Goal: Task Accomplishment & Management: Complete application form

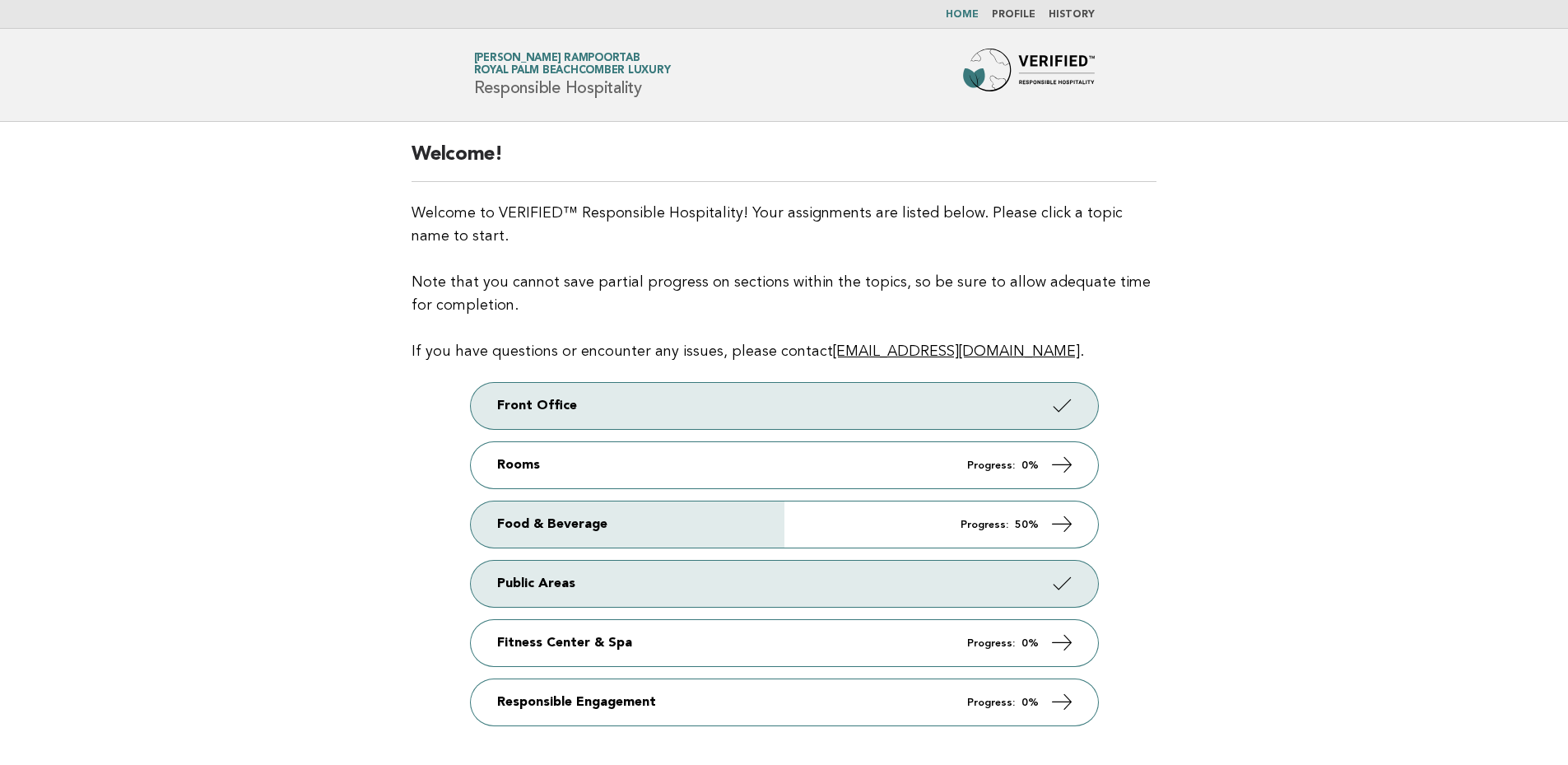
scroll to position [109, 0]
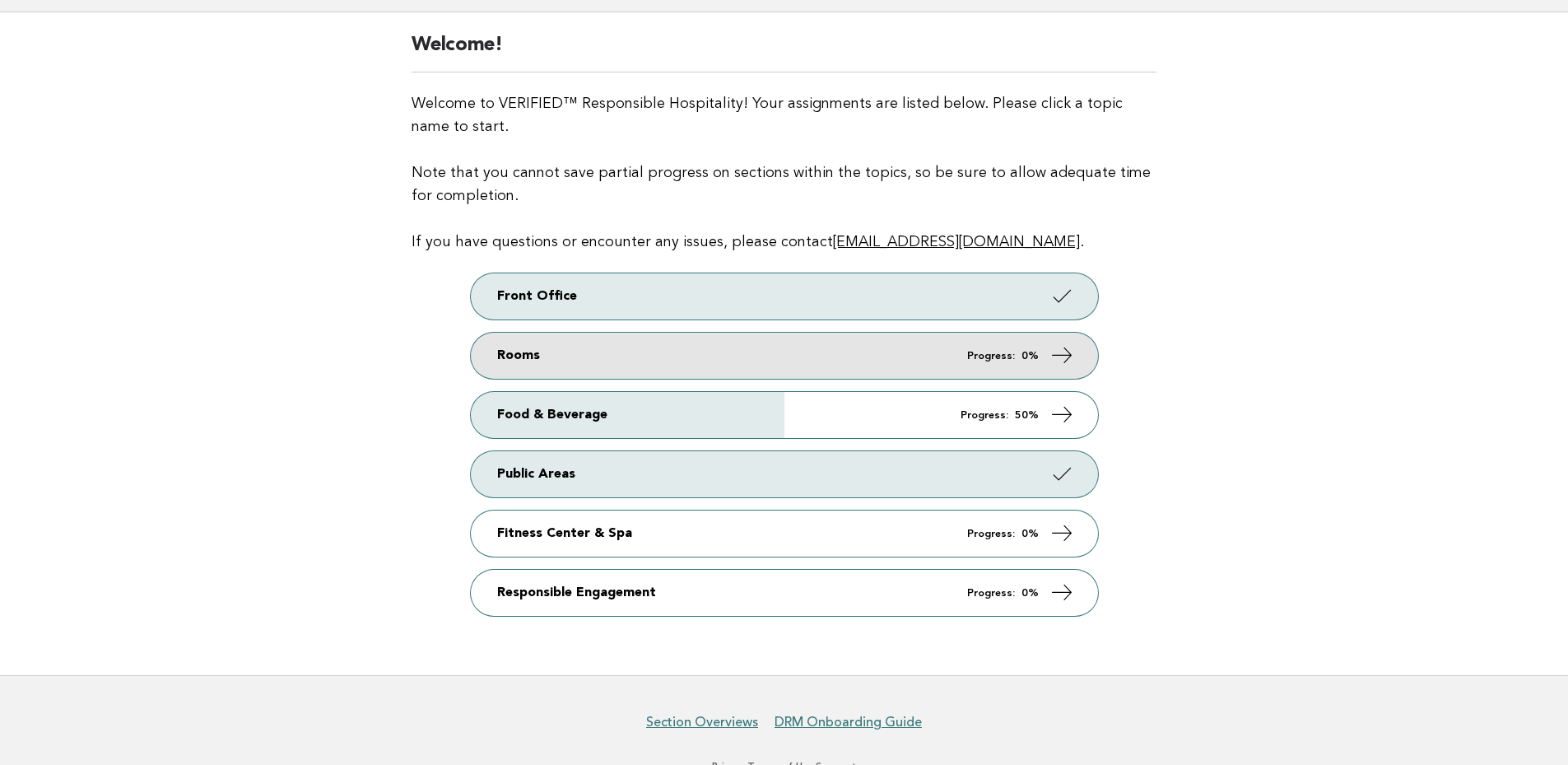
click at [1060, 355] on icon at bounding box center [1062, 356] width 24 height 24
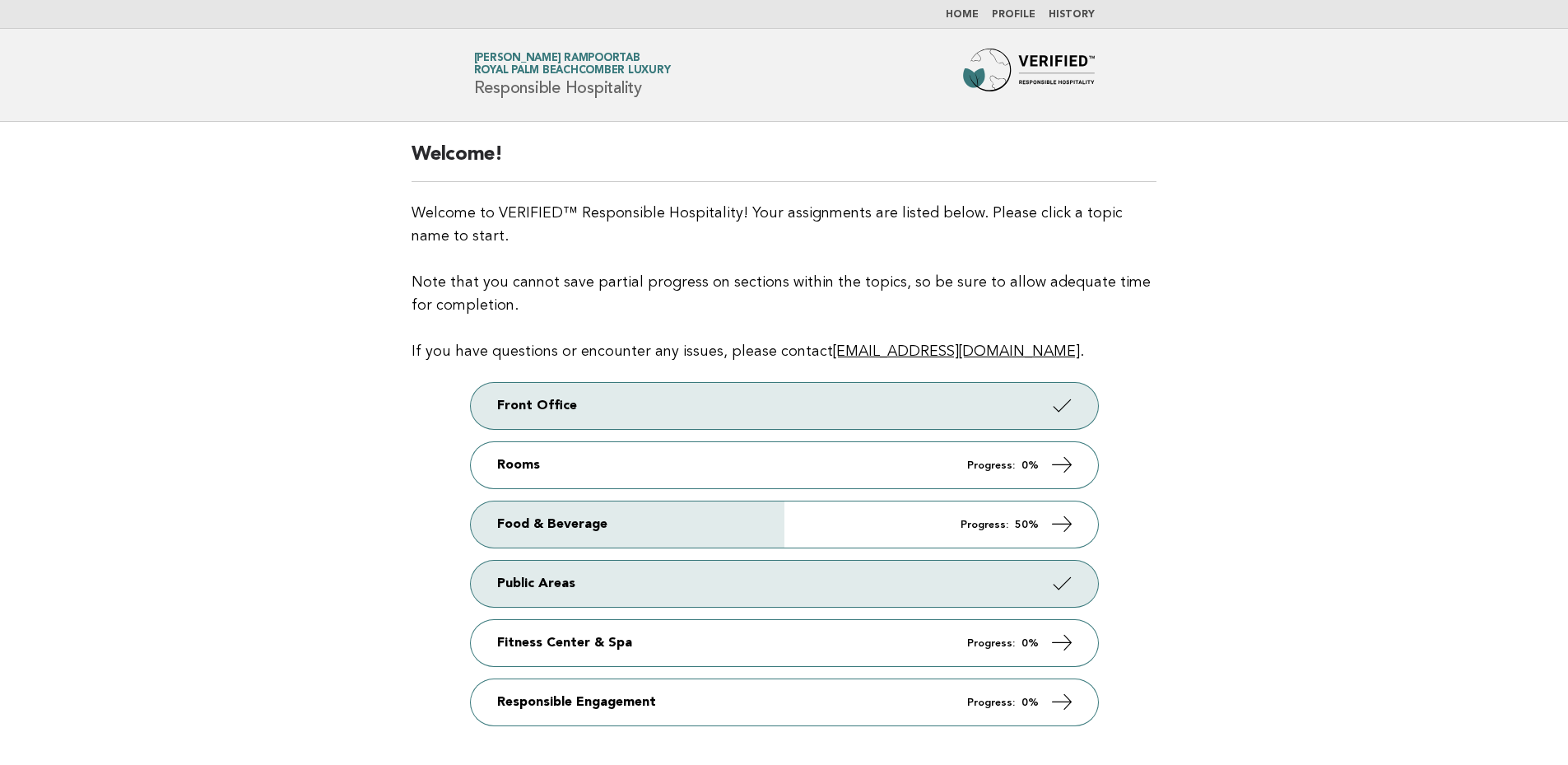
scroll to position [55, 0]
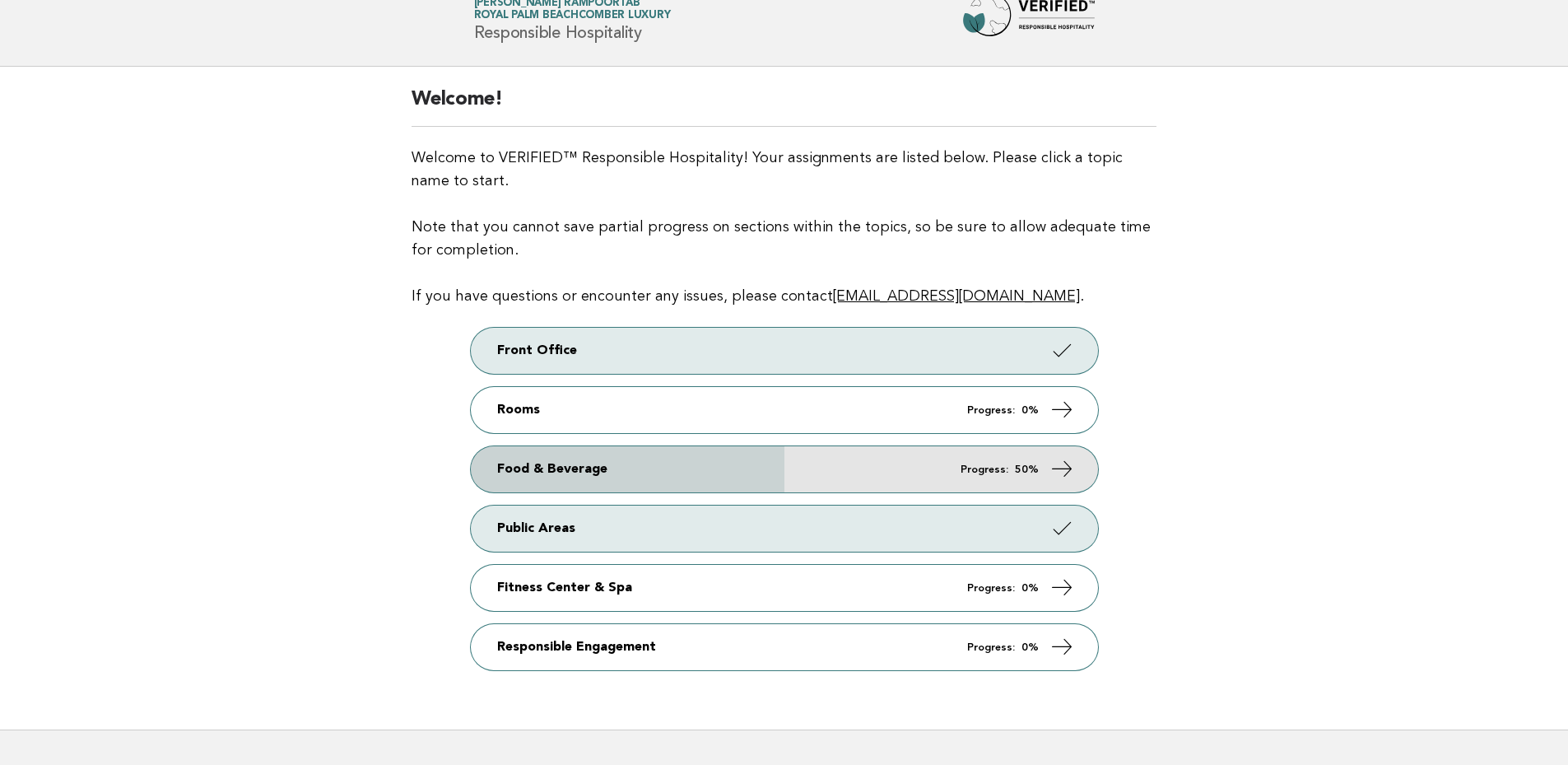
click at [1065, 459] on icon at bounding box center [1062, 470] width 24 height 24
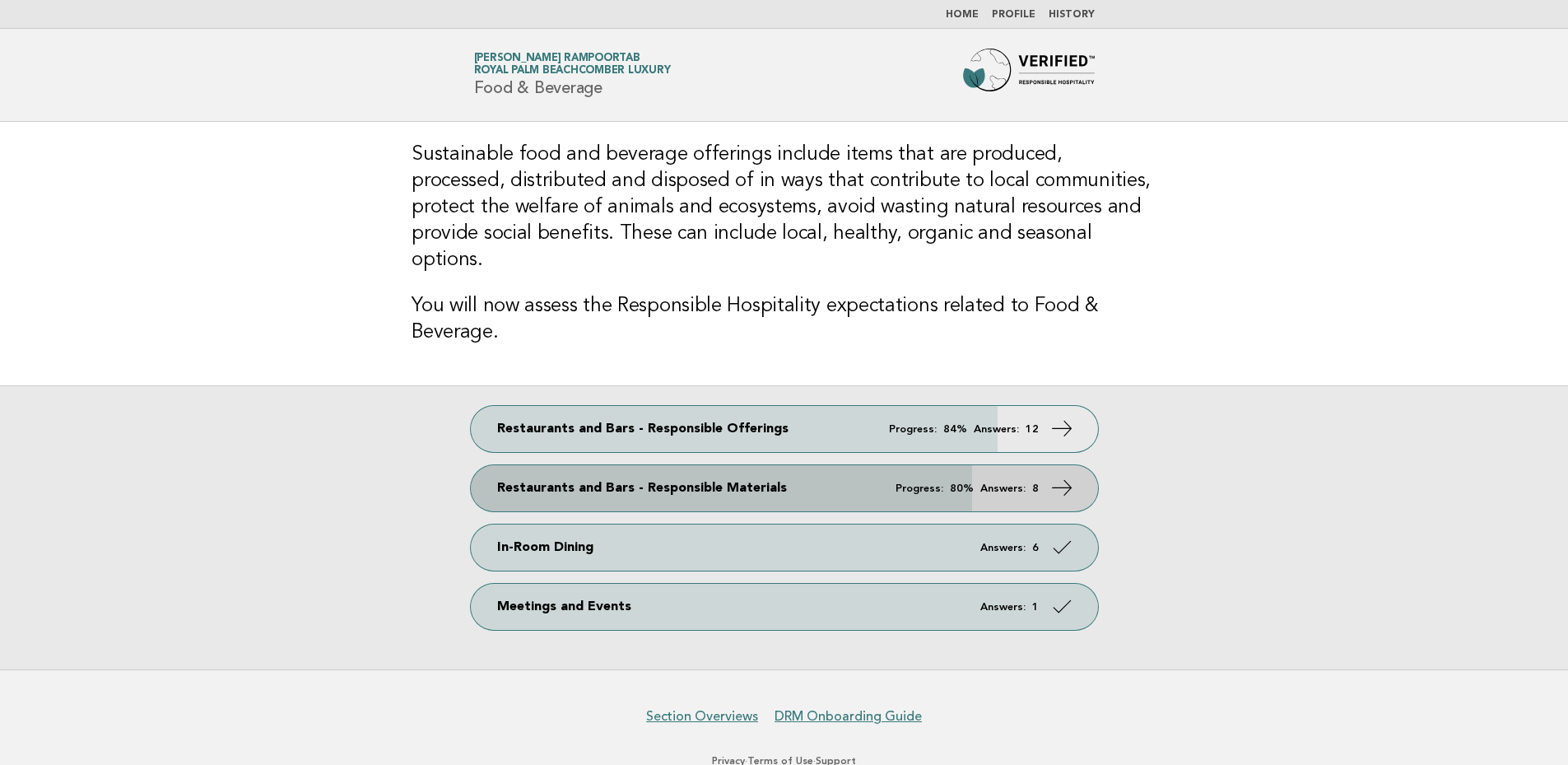
click at [1071, 476] on icon at bounding box center [1062, 488] width 24 height 24
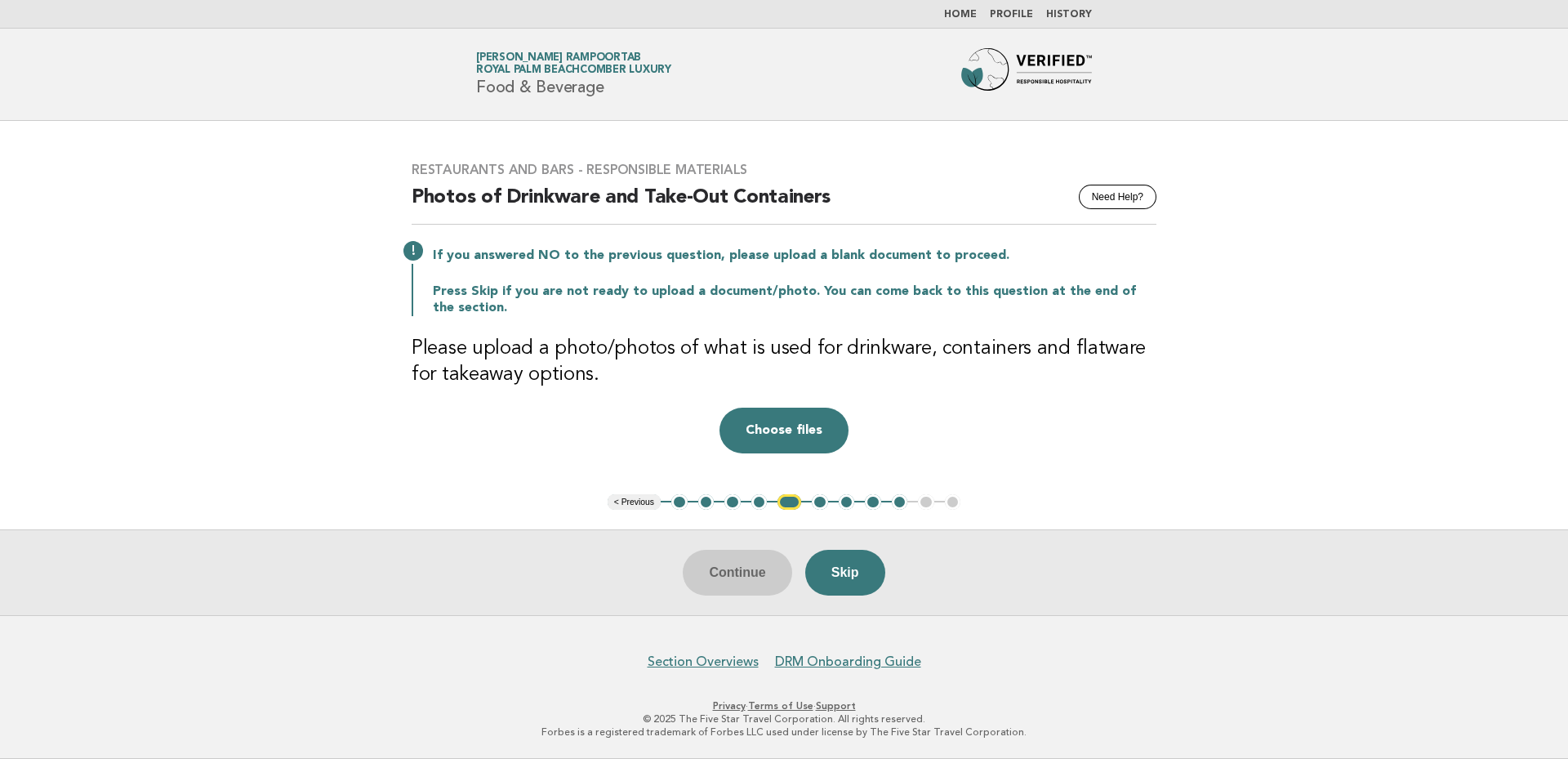
click at [678, 502] on button "1" at bounding box center [679, 502] width 16 height 16
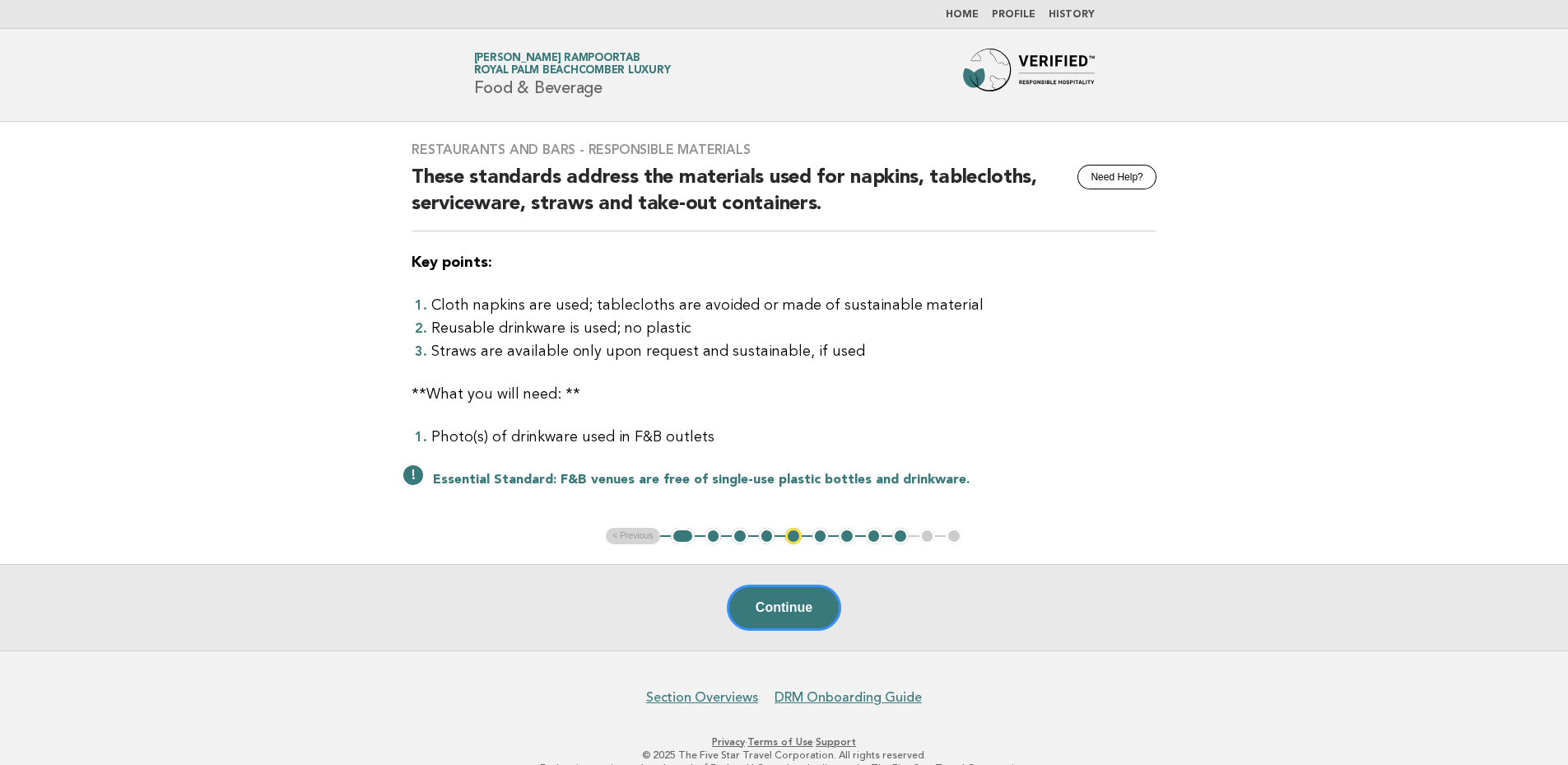
click at [1115, 417] on div "Restaurants and Bars - Responsible Materials Need Help? These standards address…" at bounding box center [784, 324] width 784 height 406
click at [1233, 315] on main "Restaurants and Bars - Responsible Materials Need Help? These standards address…" at bounding box center [784, 386] width 1568 height 529
click at [823, 612] on button "Continue" at bounding box center [784, 608] width 115 height 47
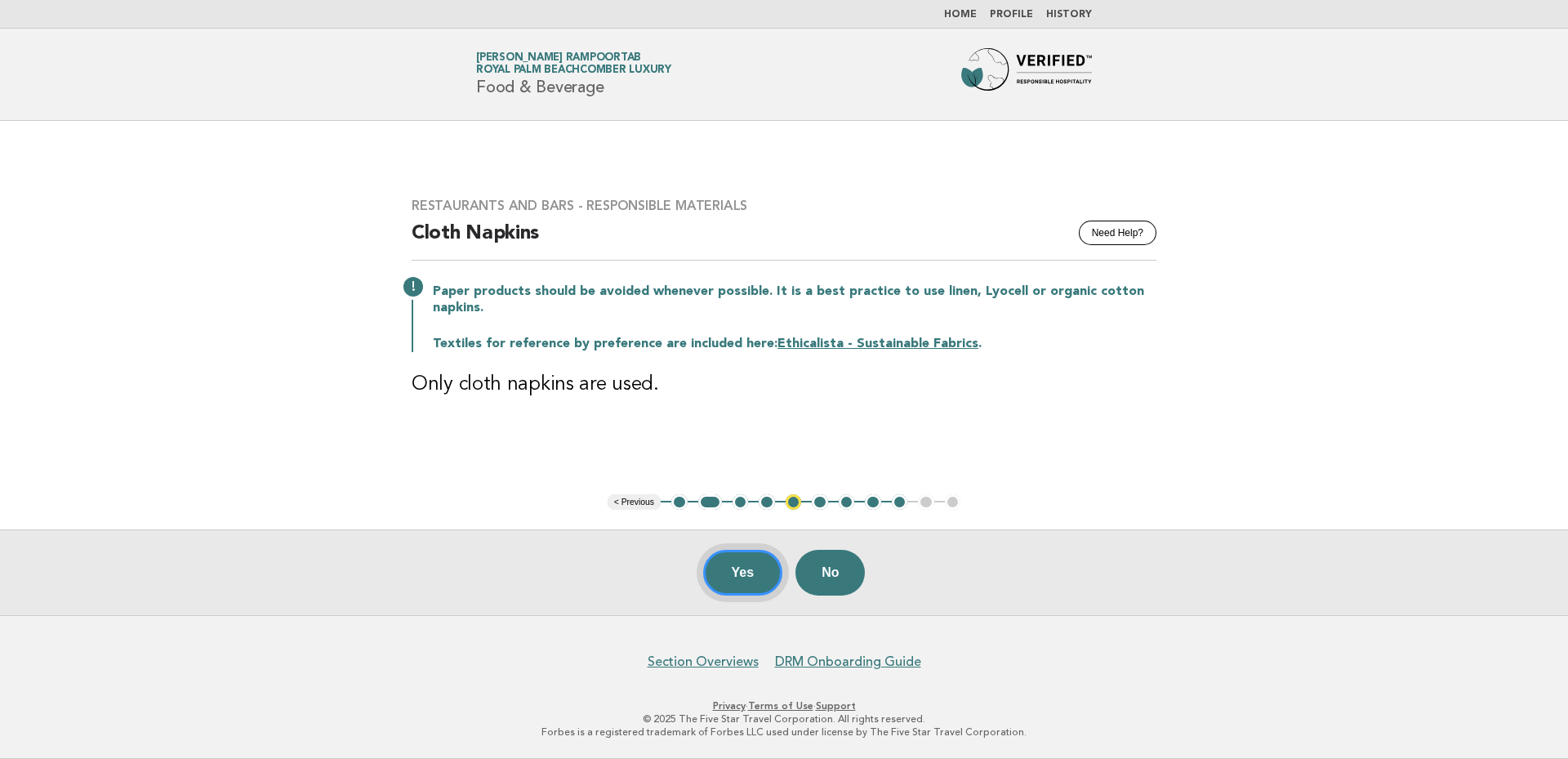
click at [734, 578] on button "Yes" at bounding box center [743, 573] width 80 height 46
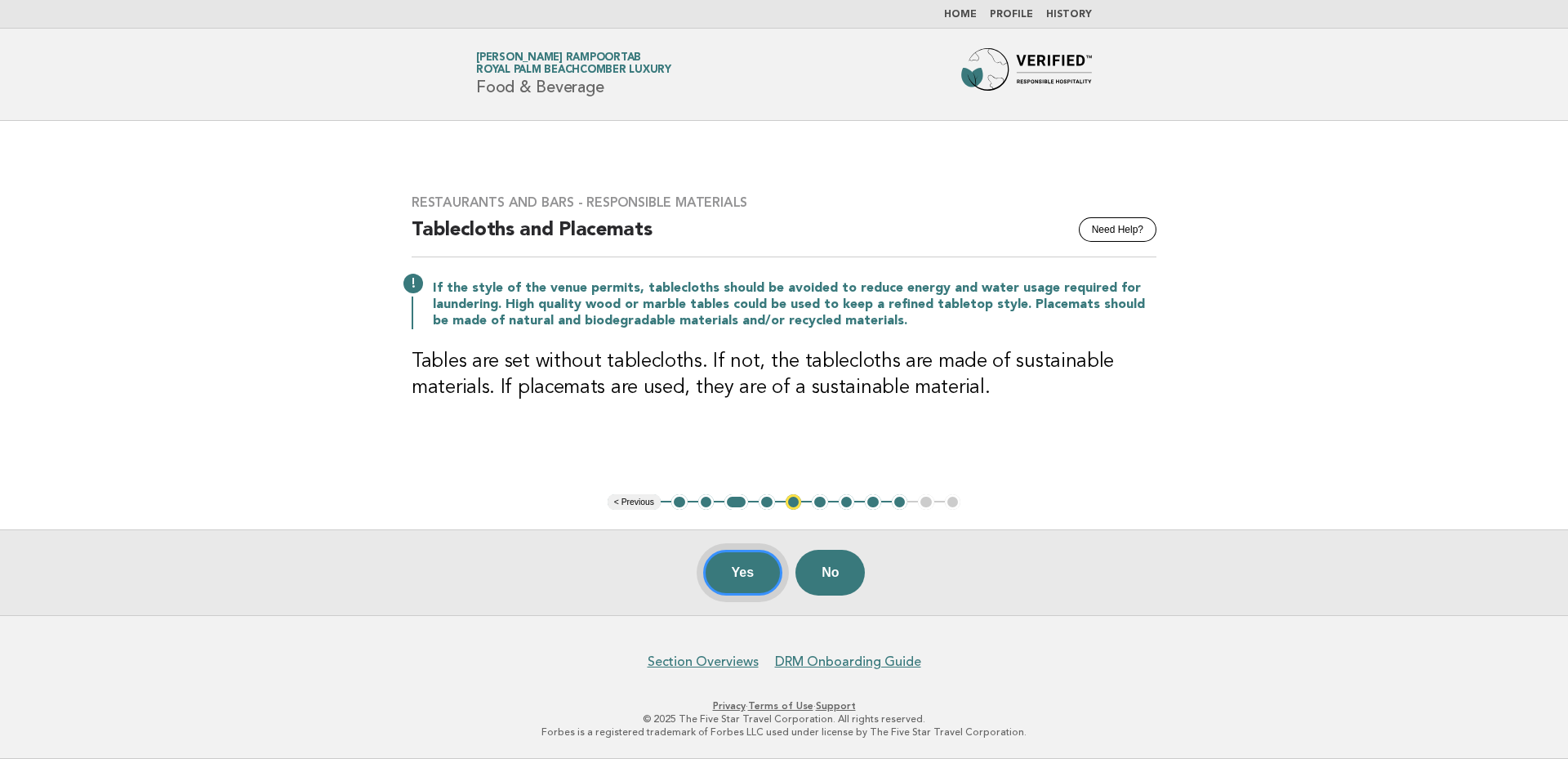
click at [747, 570] on button "Yes" at bounding box center [743, 573] width 80 height 46
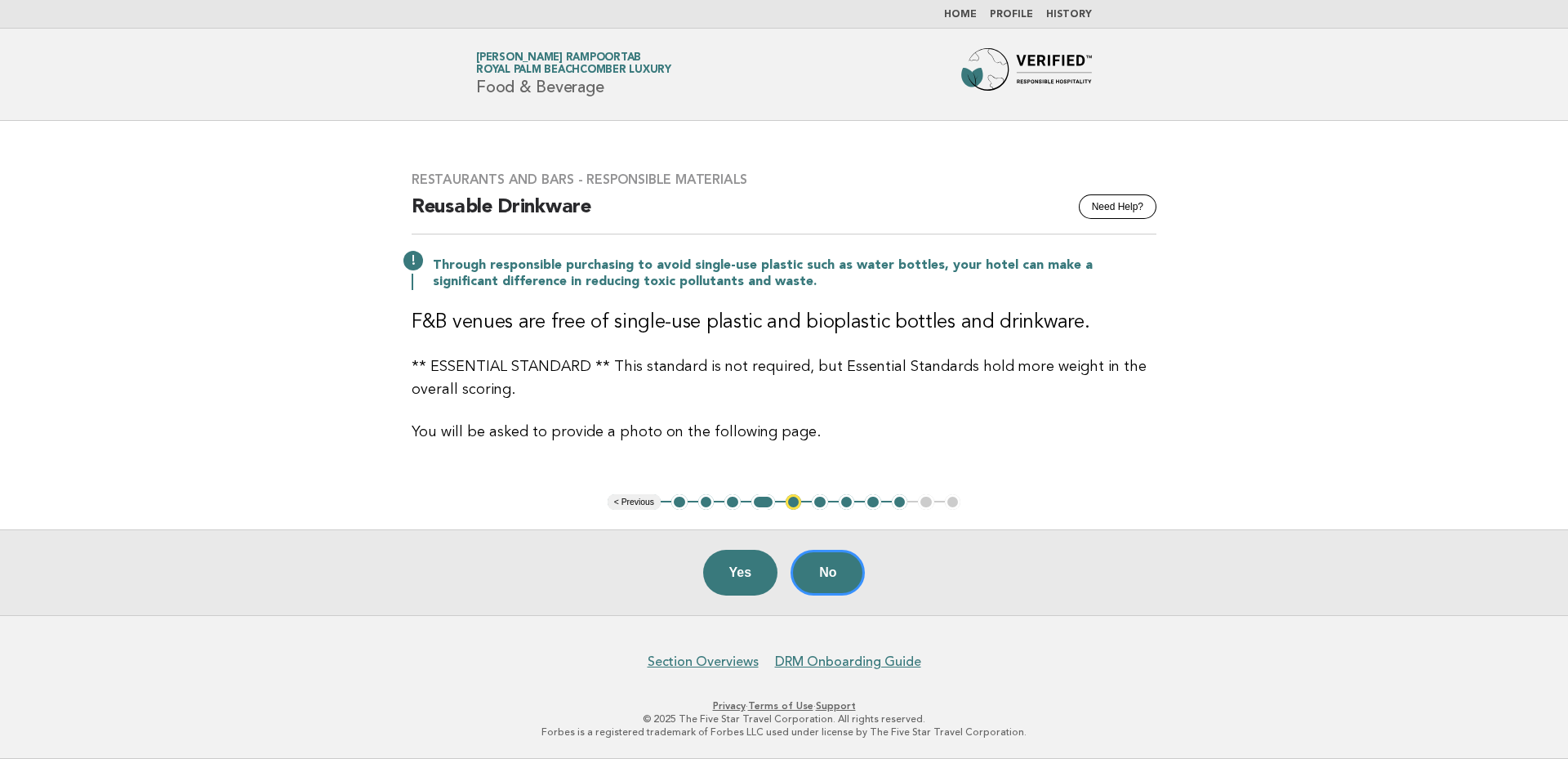
drag, startPoint x: 687, startPoint y: 408, endPoint x: 1283, endPoint y: 472, distance: 599.4
click at [1283, 472] on main "Restaurants and Bars - Responsible Materials Need Help? Reusable Drinkware Thro…" at bounding box center [784, 368] width 1568 height 494
click at [826, 575] on button "No" at bounding box center [827, 573] width 74 height 46
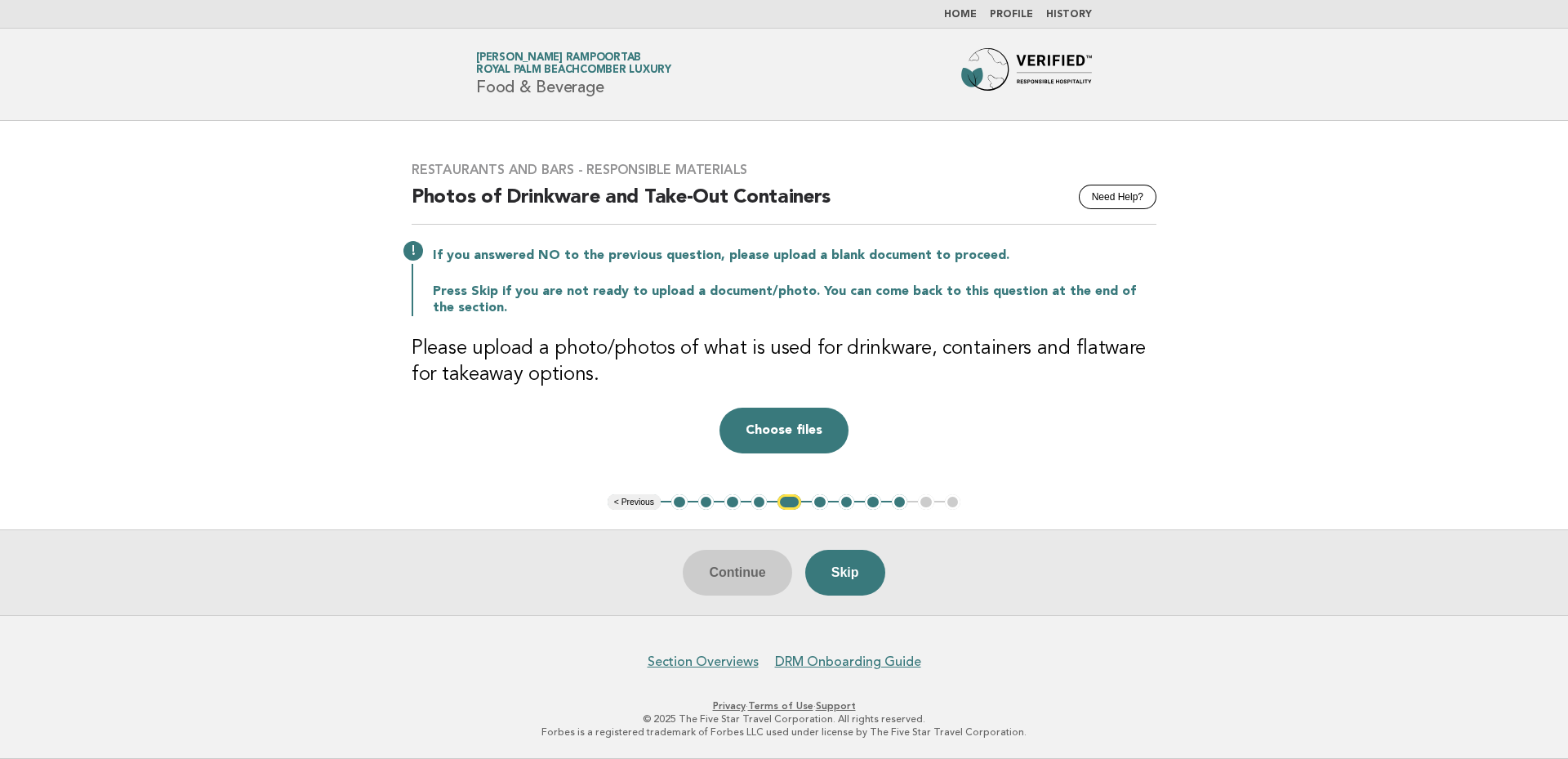
click at [759, 505] on button "4" at bounding box center [759, 502] width 16 height 16
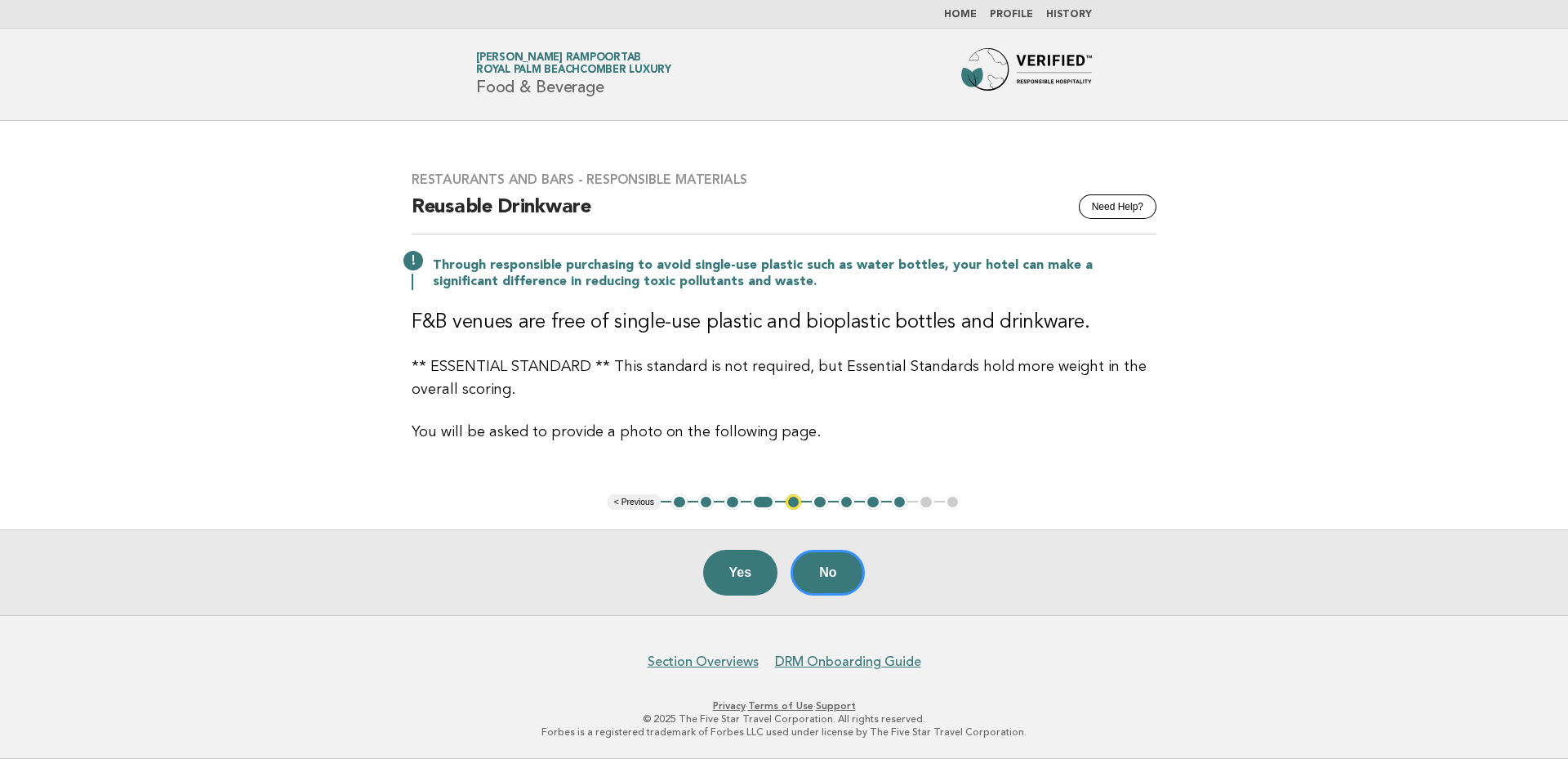
click at [976, 15] on link "Home" at bounding box center [960, 14] width 32 height 9
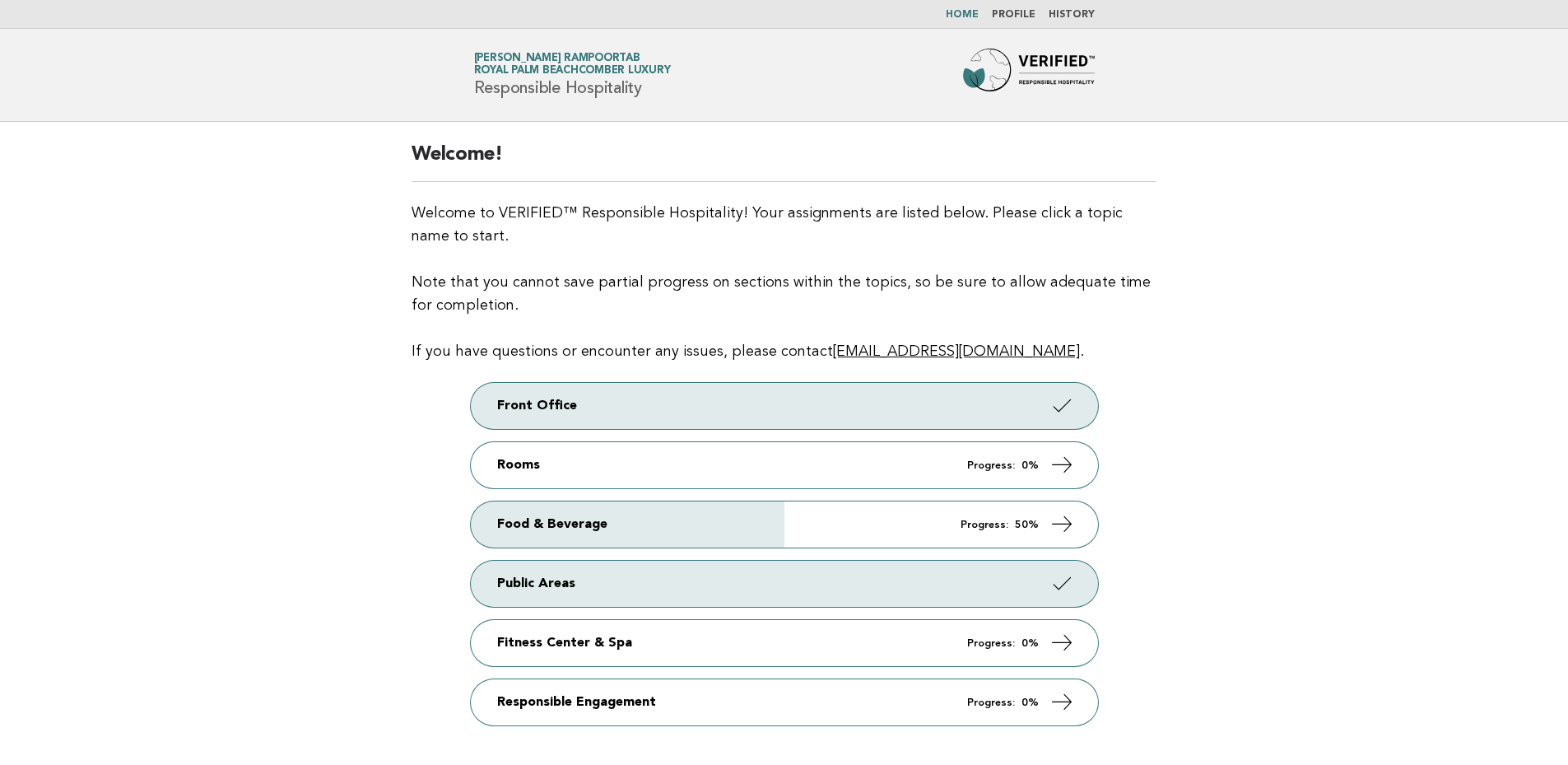
scroll to position [164, 0]
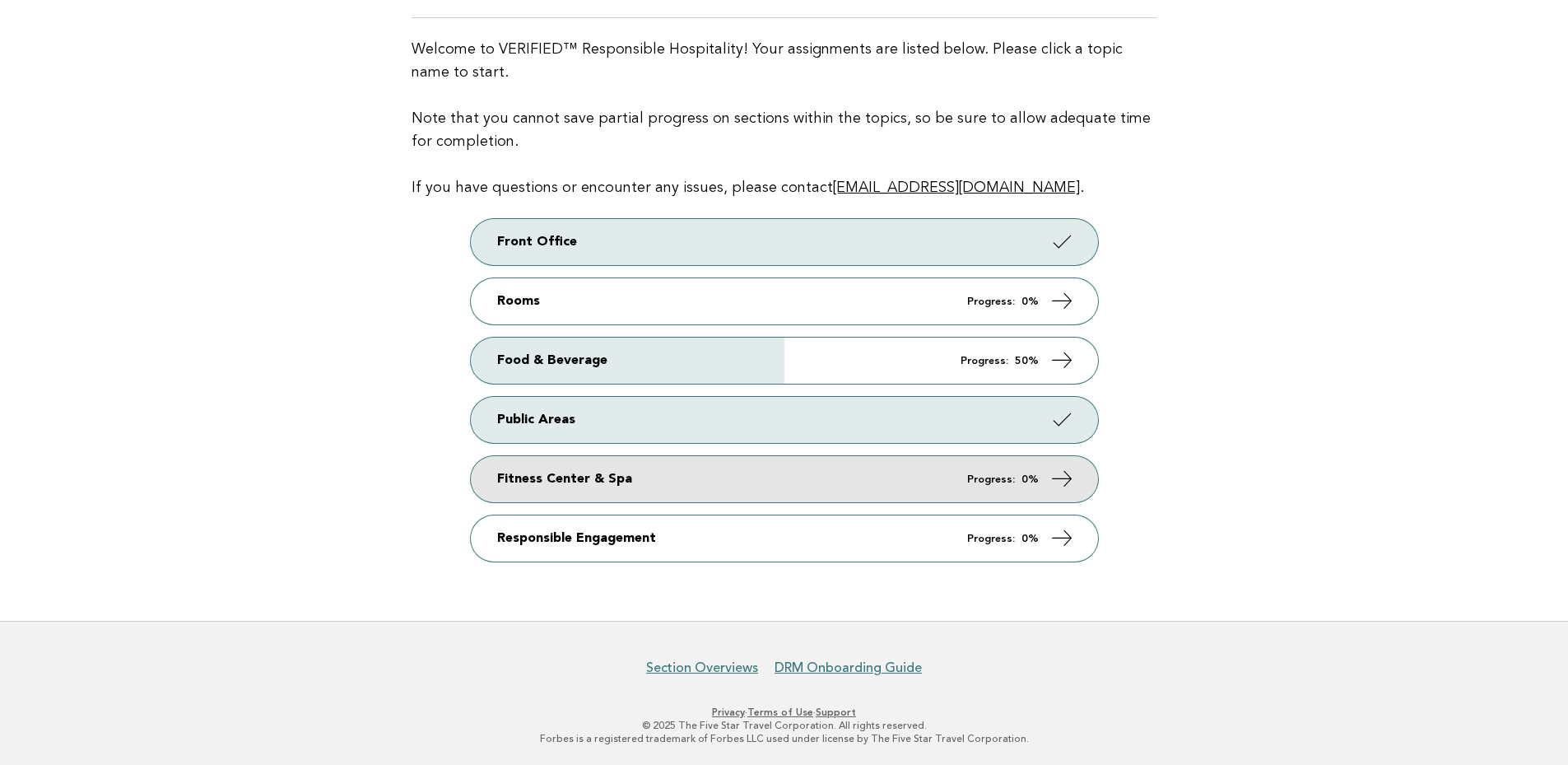
click at [1060, 478] on icon at bounding box center [1062, 479] width 24 height 24
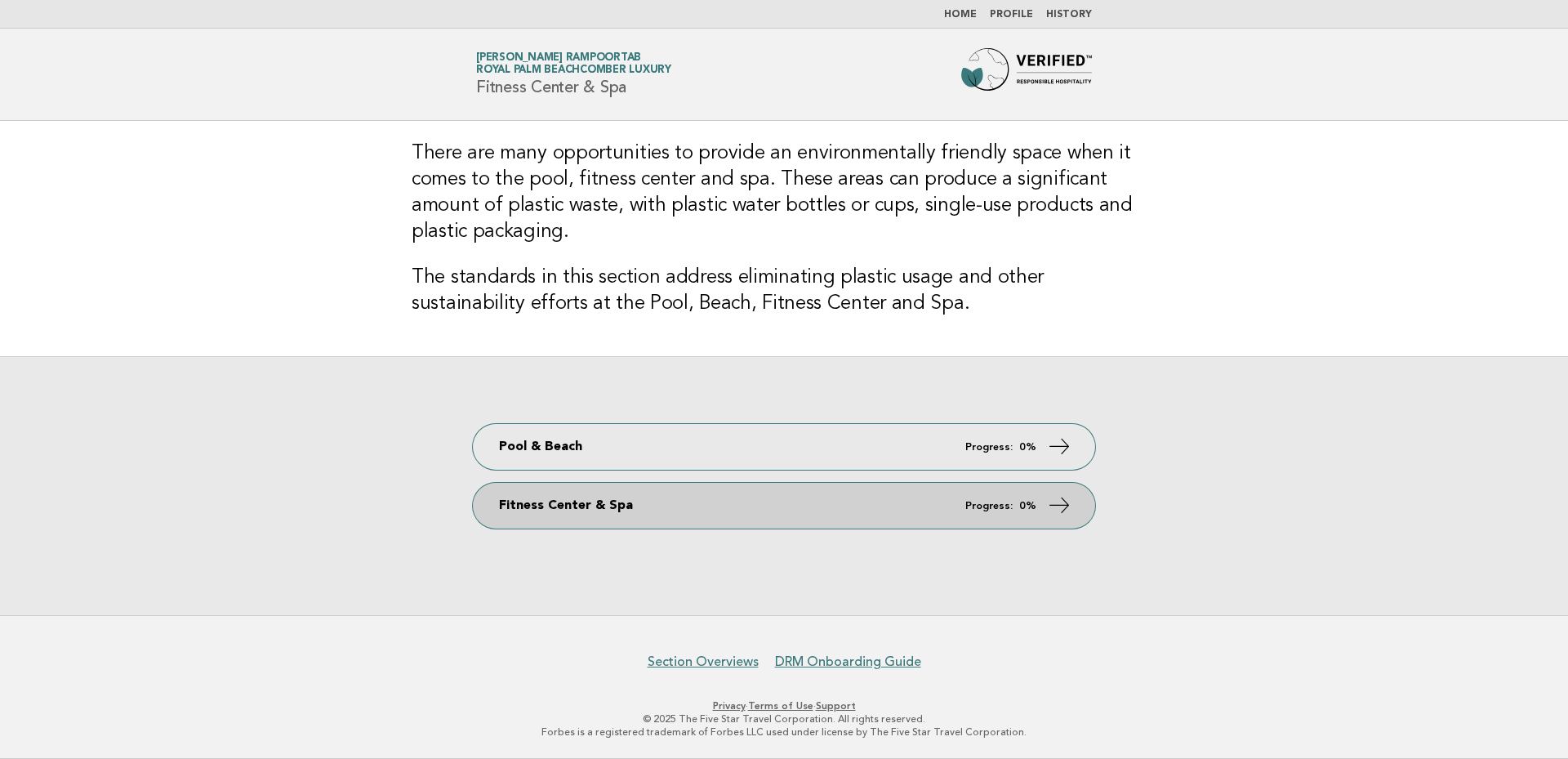
click at [1067, 509] on icon at bounding box center [1060, 505] width 24 height 24
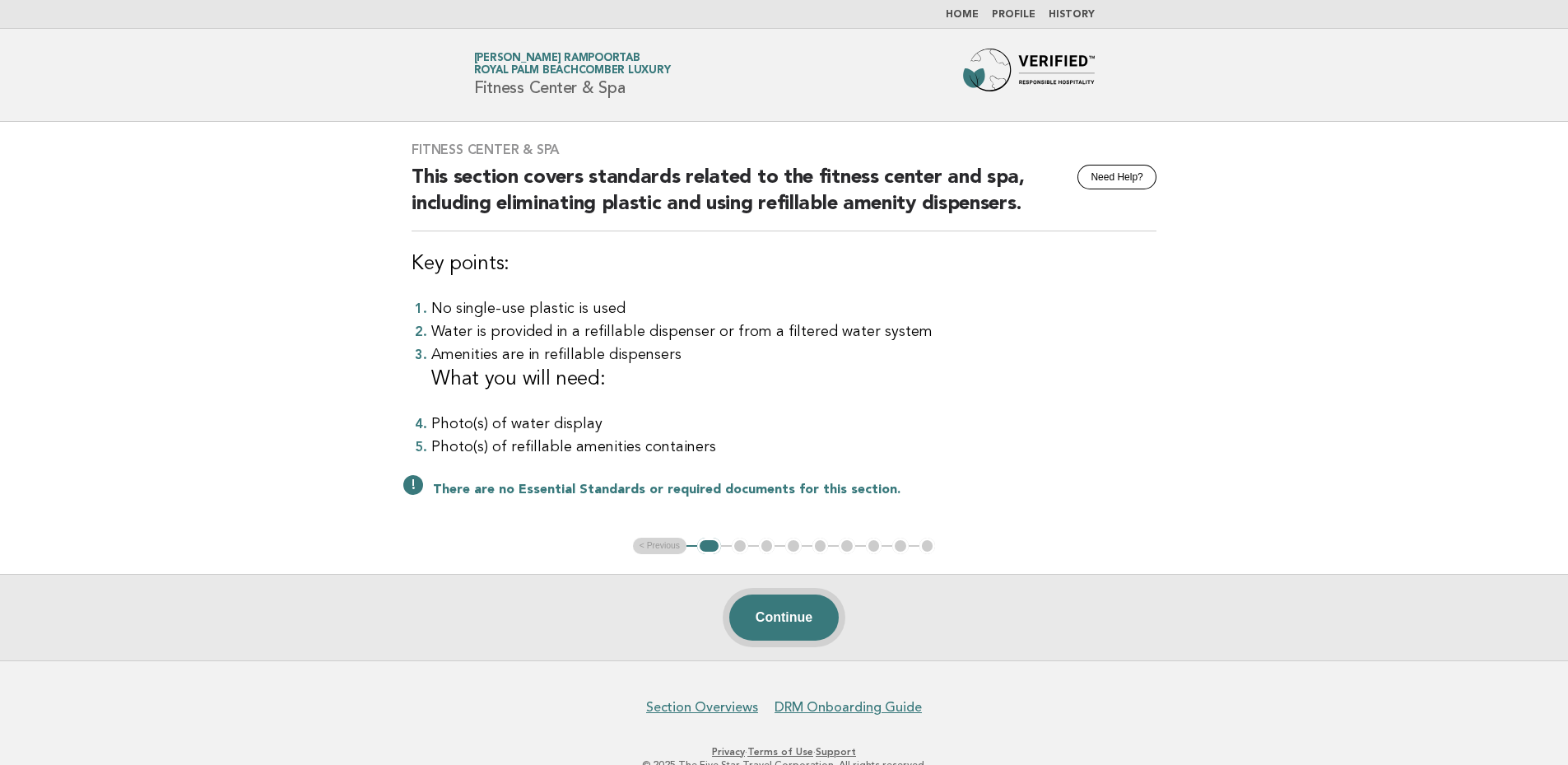
click at [813, 608] on button "Continue" at bounding box center [784, 618] width 109 height 47
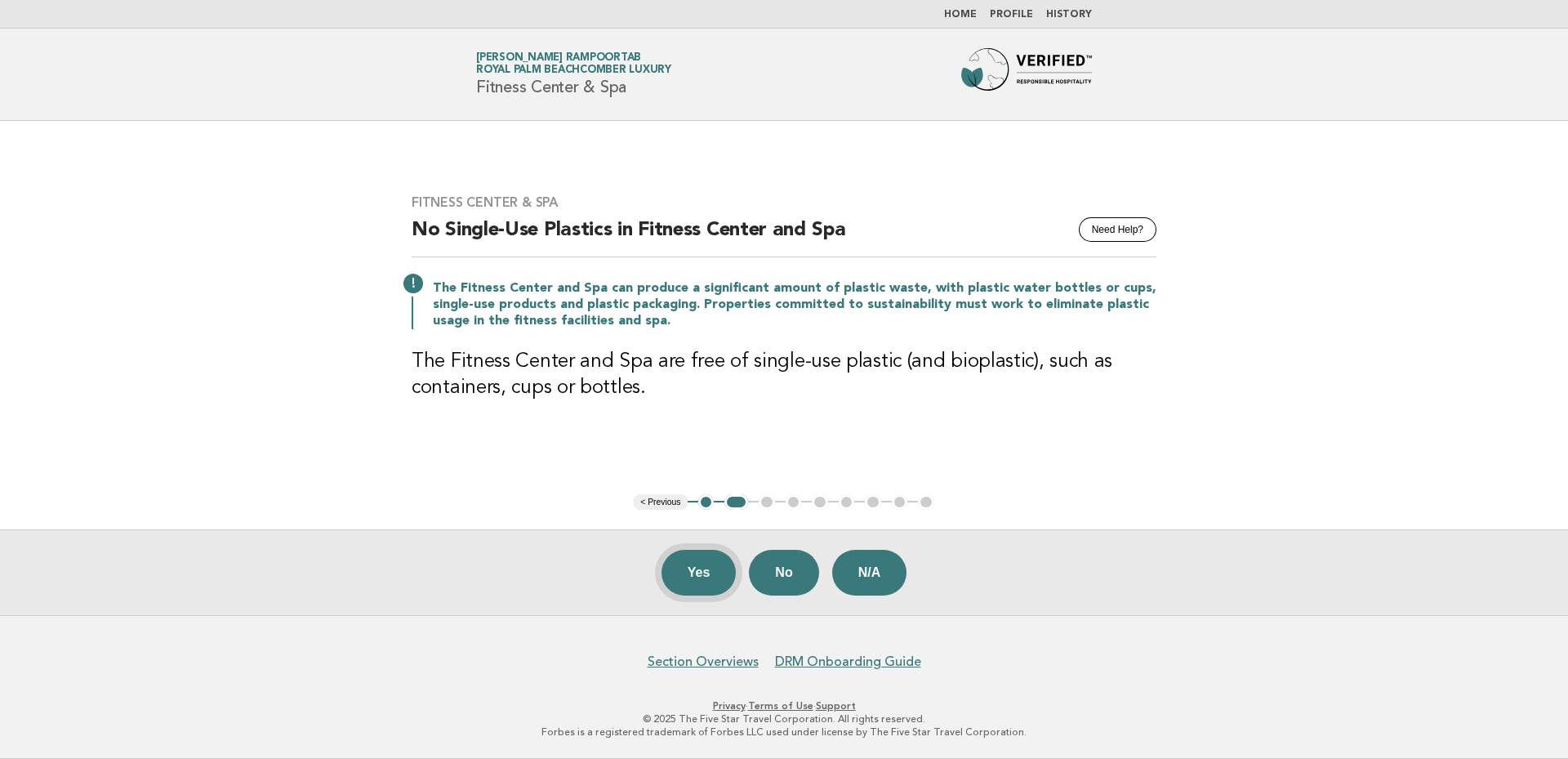
click at [715, 574] on button "Yes" at bounding box center [699, 573] width 75 height 46
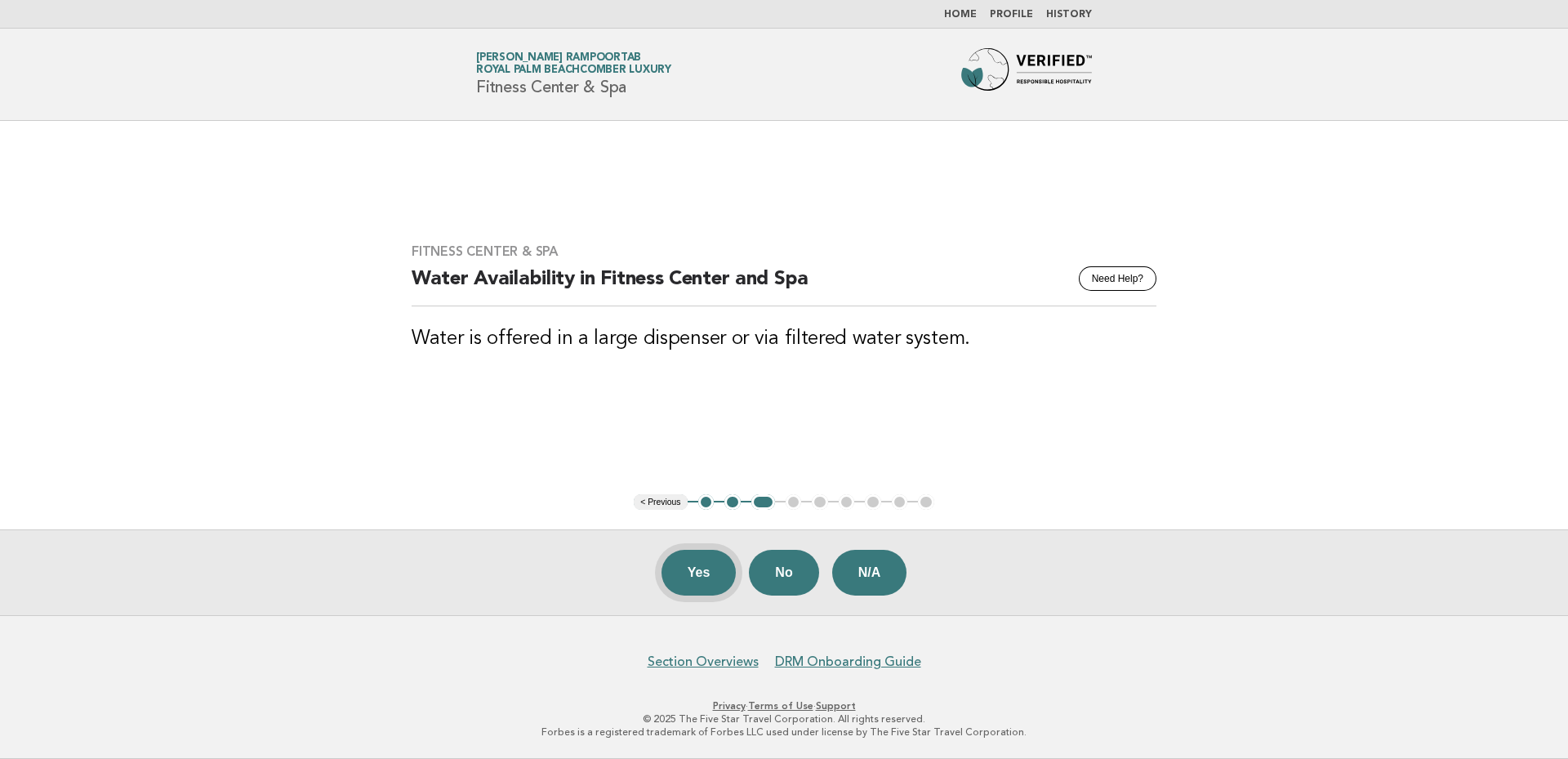
click at [706, 574] on button "Yes" at bounding box center [699, 573] width 75 height 46
